Goal: Task Accomplishment & Management: Manage account settings

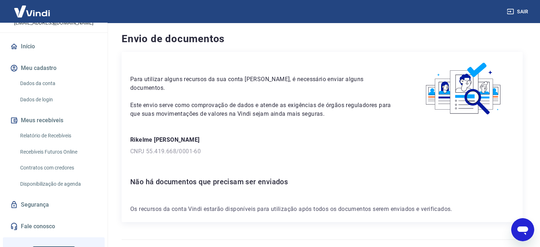
scroll to position [40, 0]
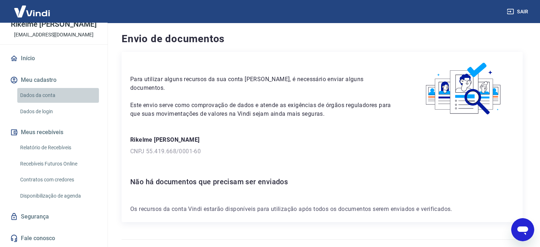
click at [59, 98] on link "Dados da conta" at bounding box center [58, 95] width 82 height 15
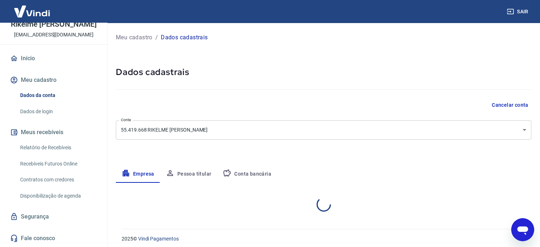
select select "MG"
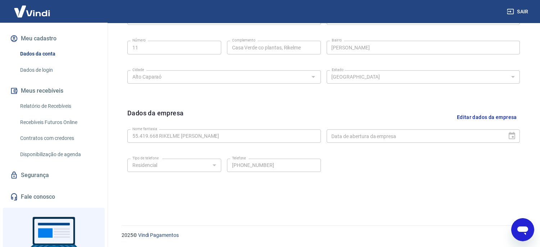
scroll to position [125, 0]
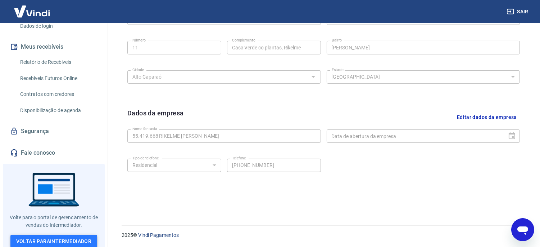
click at [63, 234] on link "Voltar para Intermediador" at bounding box center [53, 240] width 87 height 13
